Goal: Task Accomplishment & Management: Manage account settings

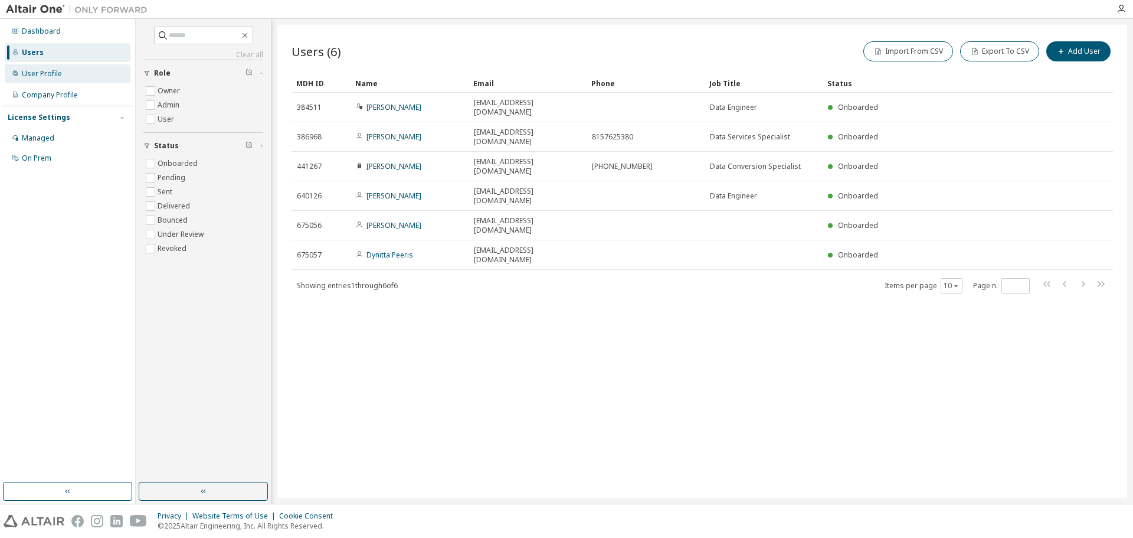
click at [57, 79] on div "User Profile" at bounding box center [68, 73] width 126 height 19
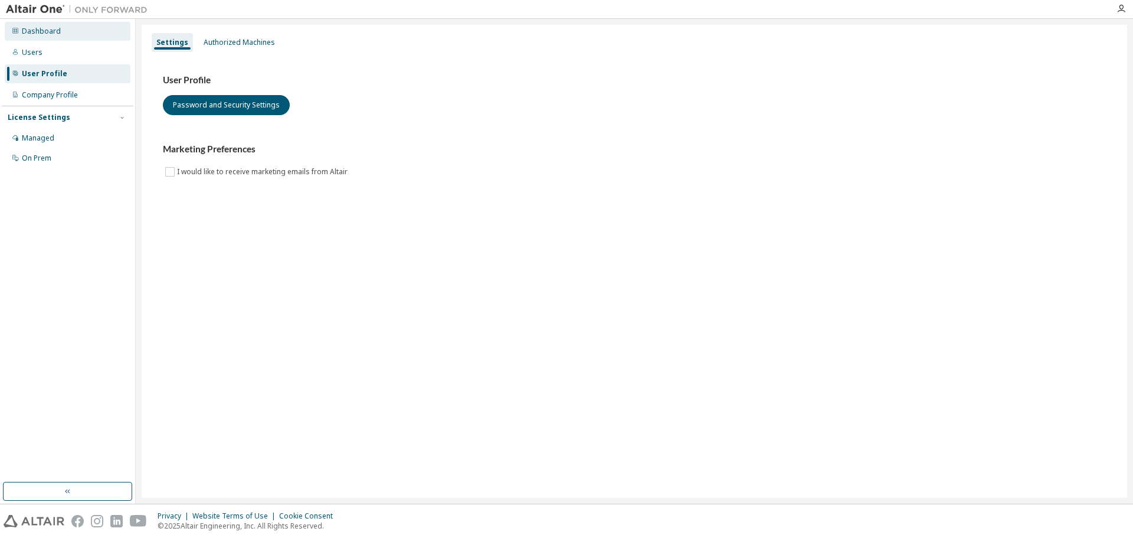
click at [65, 37] on div "Dashboard" at bounding box center [68, 31] width 126 height 19
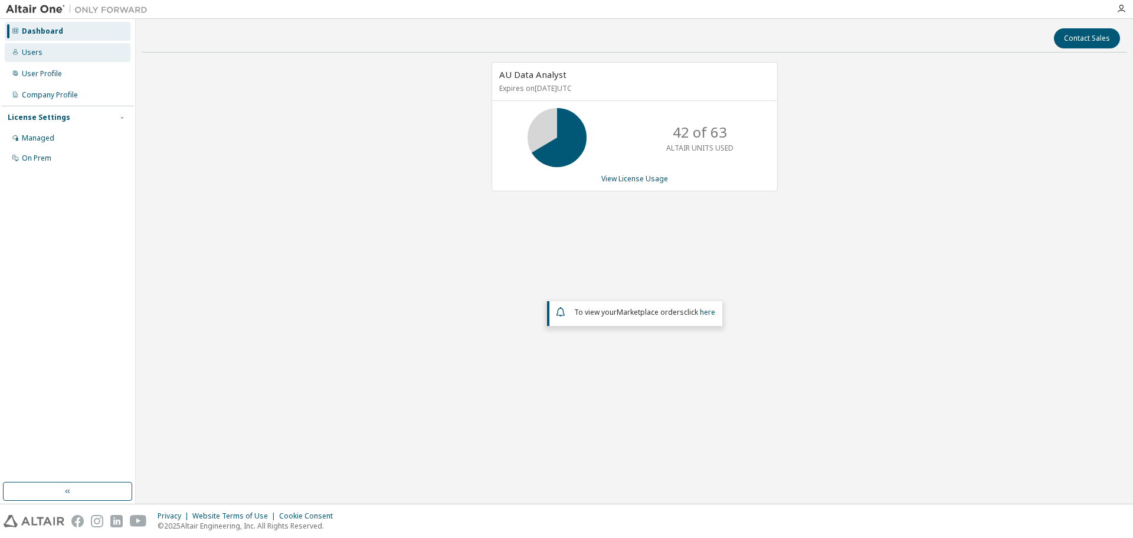
click at [51, 54] on div "Users" at bounding box center [68, 52] width 126 height 19
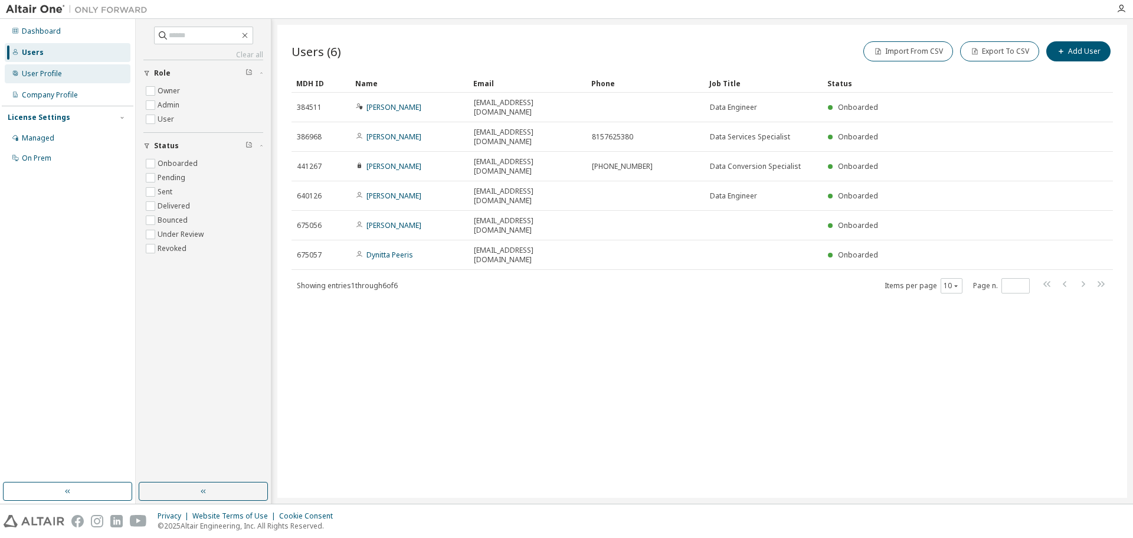
click at [51, 71] on div "User Profile" at bounding box center [42, 73] width 40 height 9
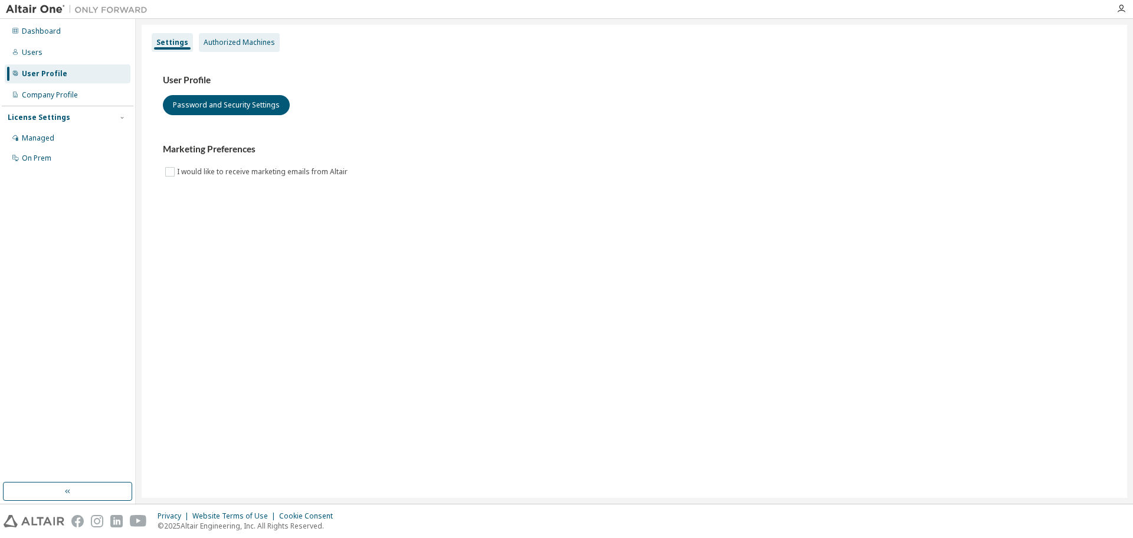
click at [240, 48] on div "Authorized Machines" at bounding box center [239, 42] width 81 height 19
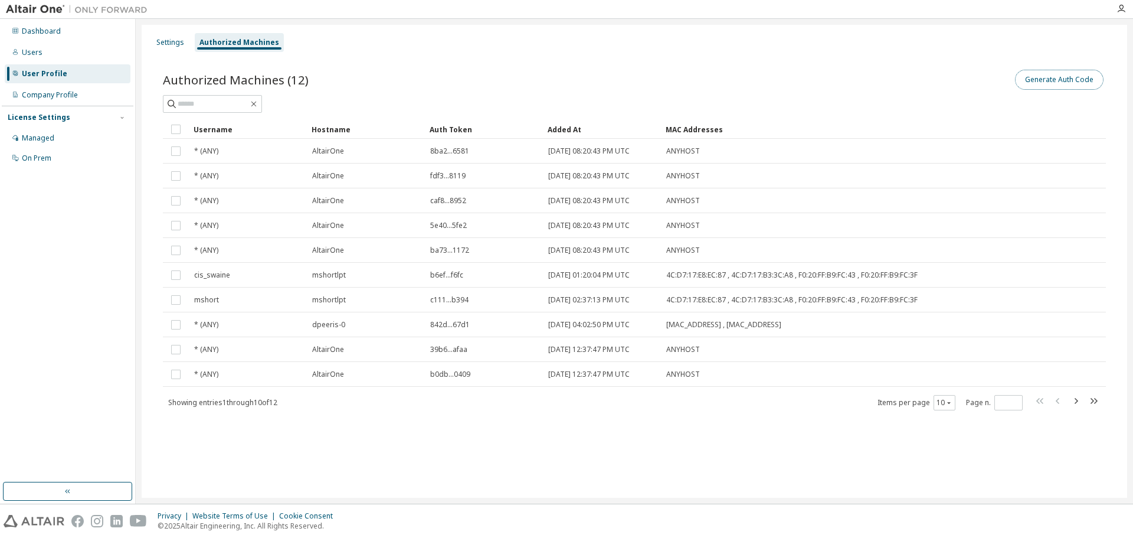
click at [1084, 82] on button "Generate Auth Code" at bounding box center [1059, 80] width 89 height 20
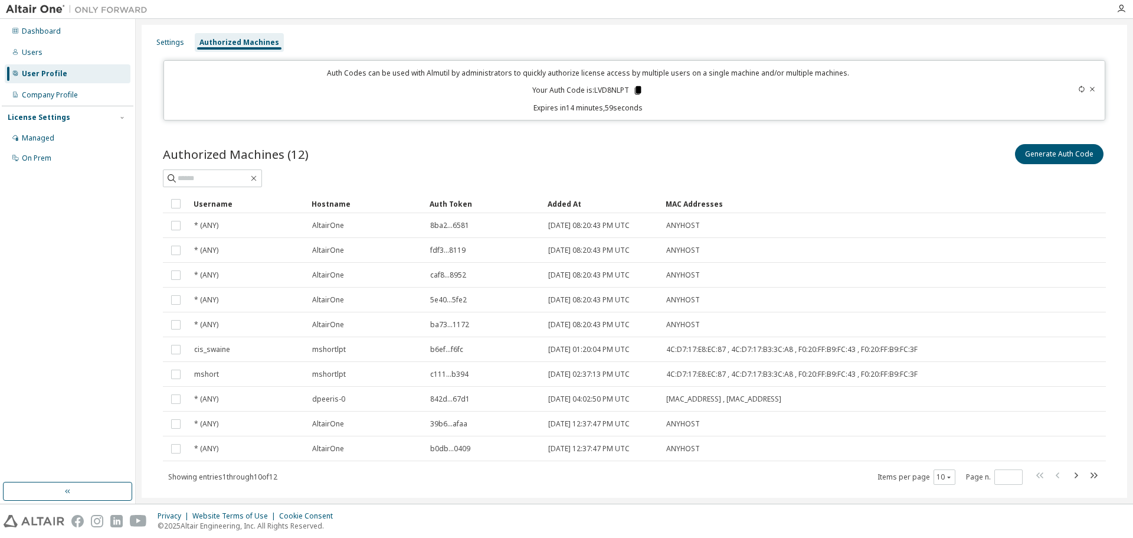
click at [636, 92] on icon at bounding box center [638, 90] width 6 height 8
